Goal: Information Seeking & Learning: Learn about a topic

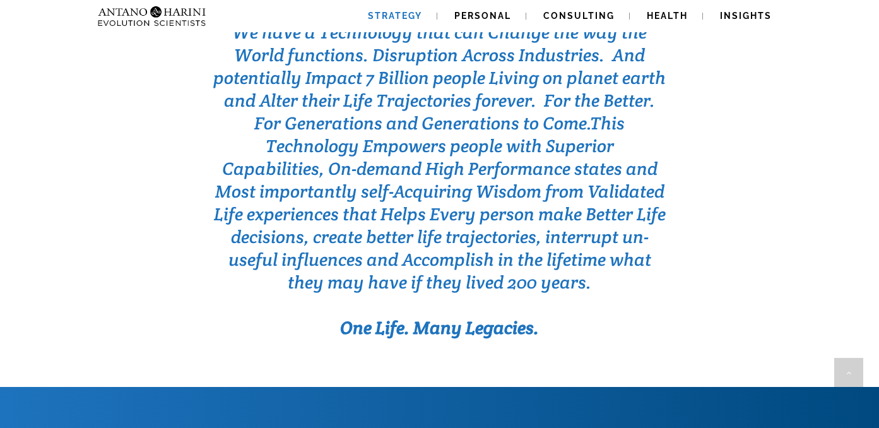
scroll to position [4038, 0]
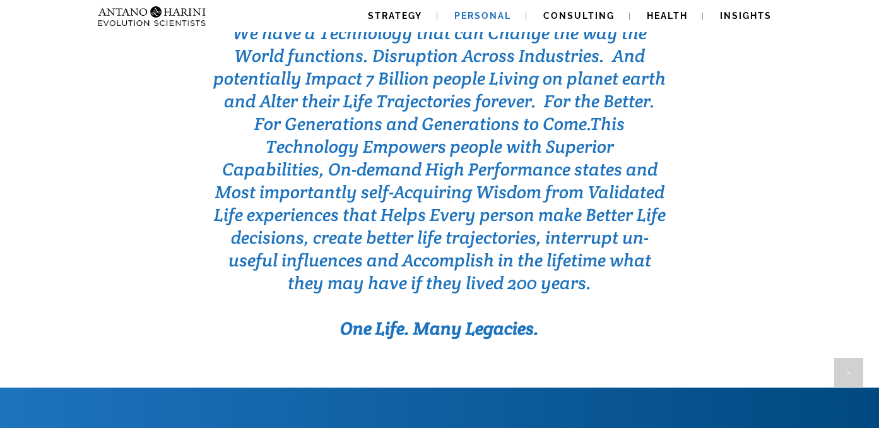
click at [466, 10] on link "Personal" at bounding box center [482, 16] width 87 height 32
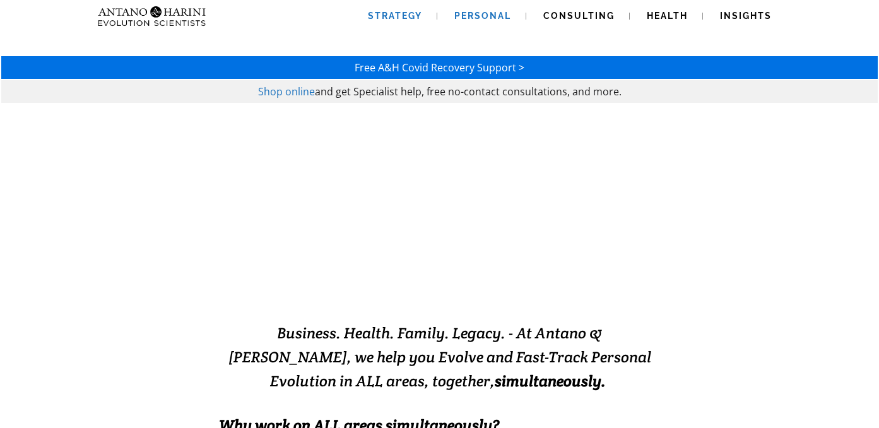
click at [396, 11] on span "Strategy" at bounding box center [395, 16] width 54 height 10
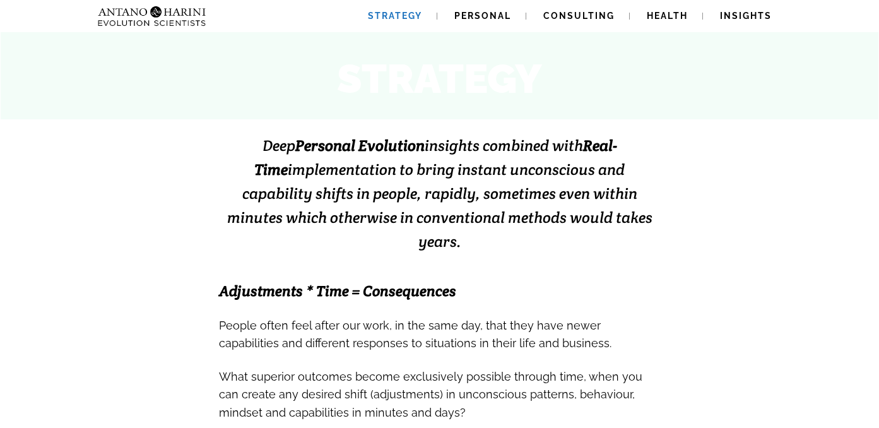
scroll to position [218, 0]
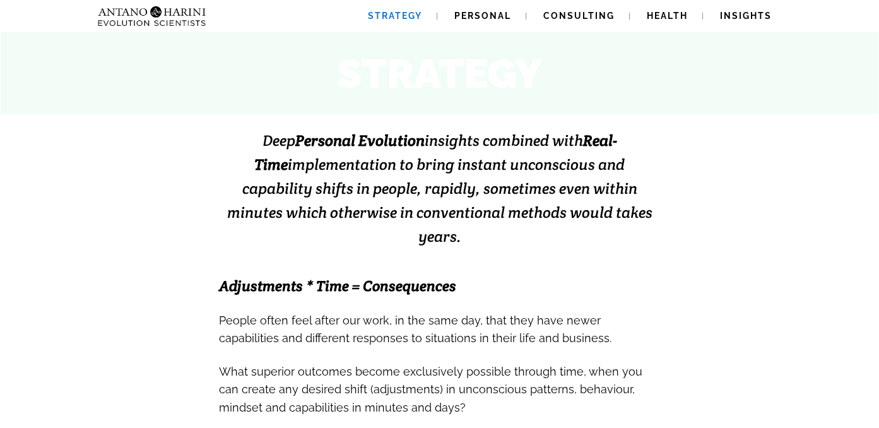
click at [388, 180] on span "Deep Personal Evolution insights combined with Real-Time implementation to brin…" at bounding box center [439, 188] width 425 height 115
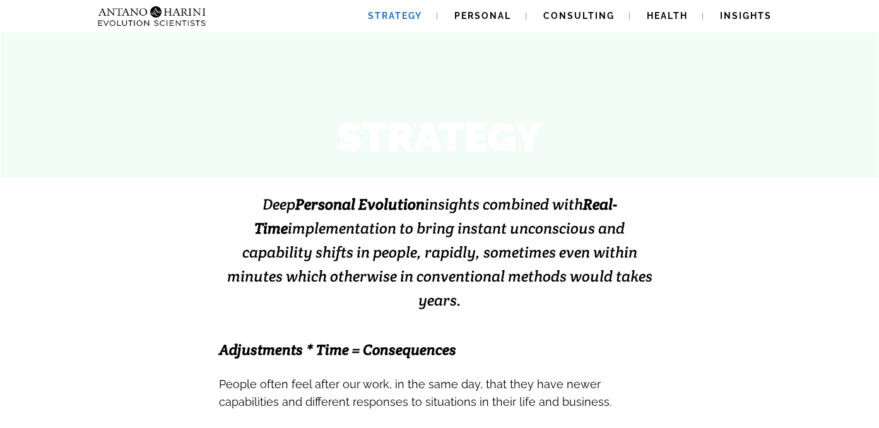
scroll to position [0, 0]
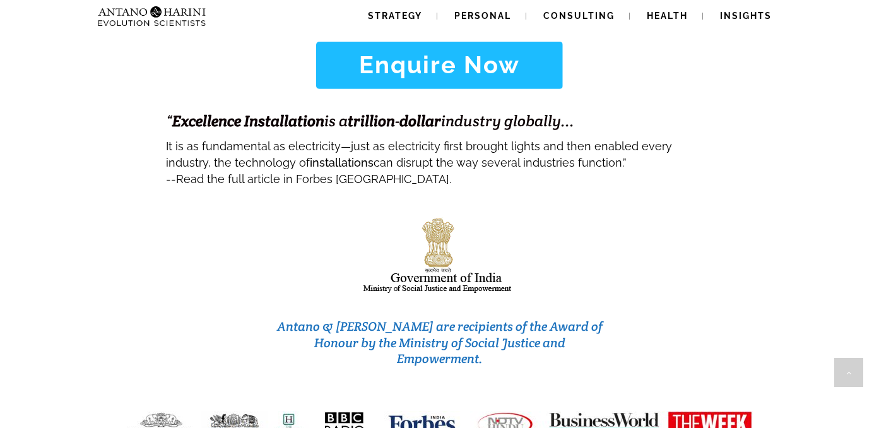
scroll to position [5439, 0]
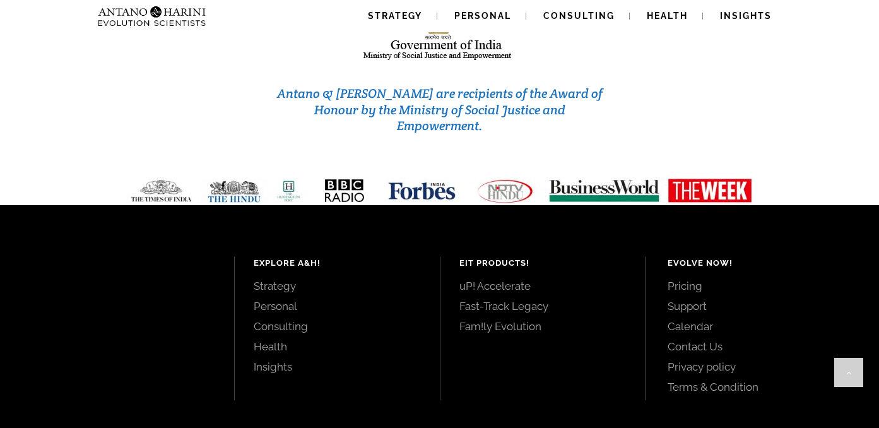
click at [677, 279] on link "Pricing" at bounding box center [758, 286] width 183 height 14
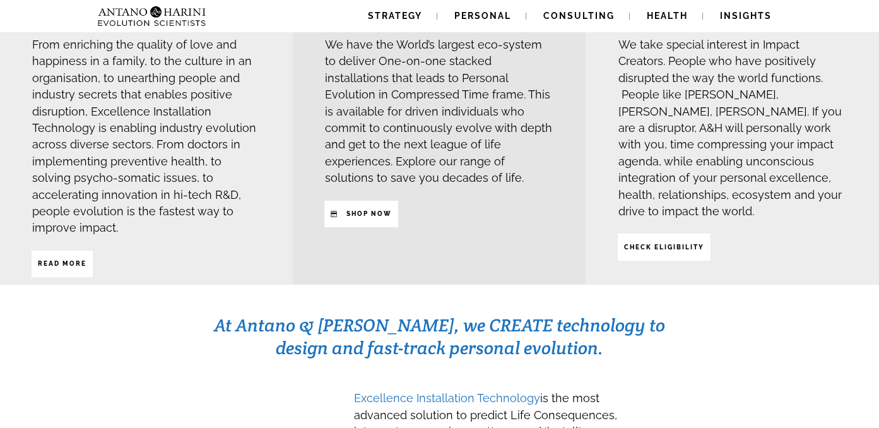
scroll to position [385, 0]
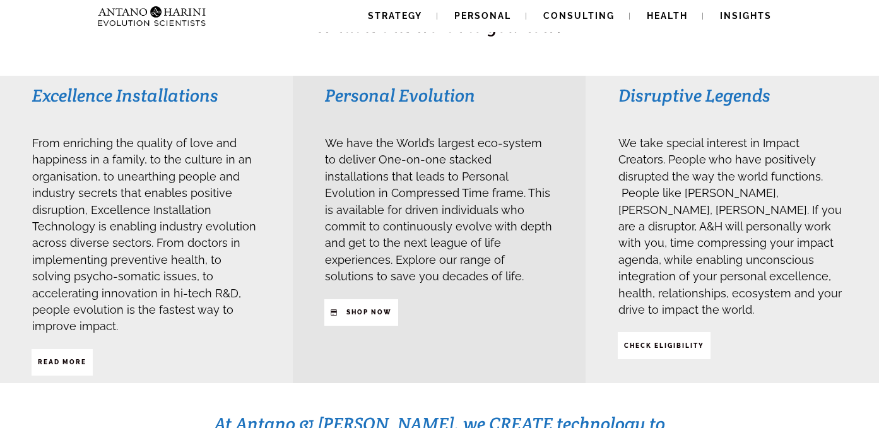
scroll to position [290, 0]
click at [80, 351] on span "Read More" at bounding box center [62, 361] width 49 height 21
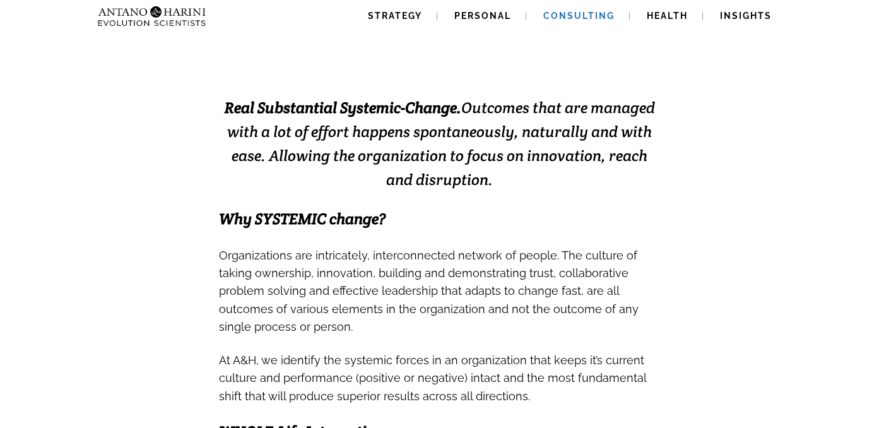
scroll to position [289, 0]
